Goal: Check status: Check status

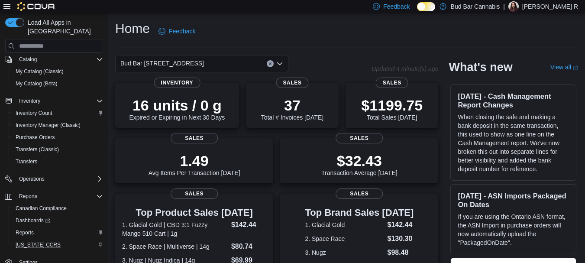
scroll to position [97, 0]
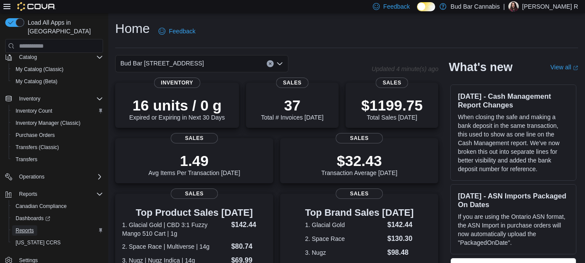
click at [27, 227] on span "Reports" at bounding box center [25, 230] width 18 height 7
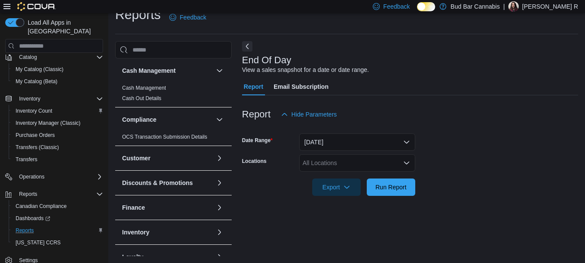
scroll to position [295, 0]
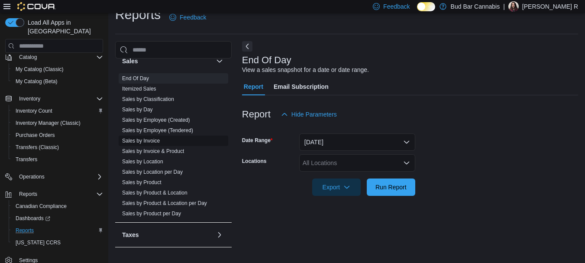
click at [146, 141] on link "Sales by Invoice" at bounding box center [141, 141] width 38 height 6
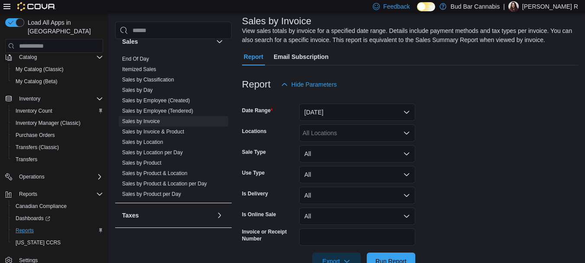
scroll to position [77, 0]
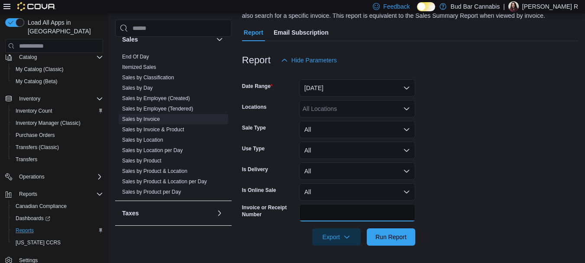
click at [337, 211] on input "Invoice or Receipt Number" at bounding box center [357, 212] width 116 height 17
type input "**********"
click at [367, 228] on button "Run Report" at bounding box center [391, 236] width 49 height 17
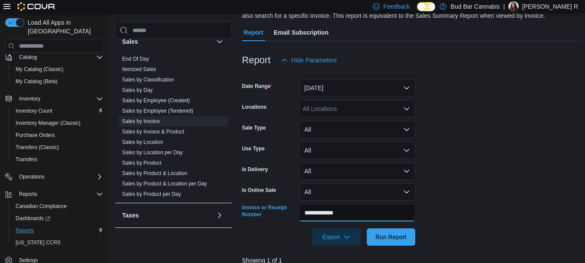
scroll to position [298, 0]
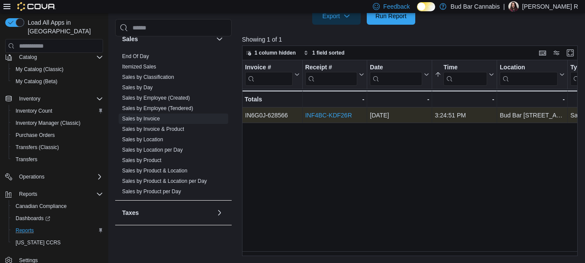
click at [320, 115] on link "INF4BC-KDF26R" at bounding box center [328, 115] width 47 height 7
